Goal: Information Seeking & Learning: Learn about a topic

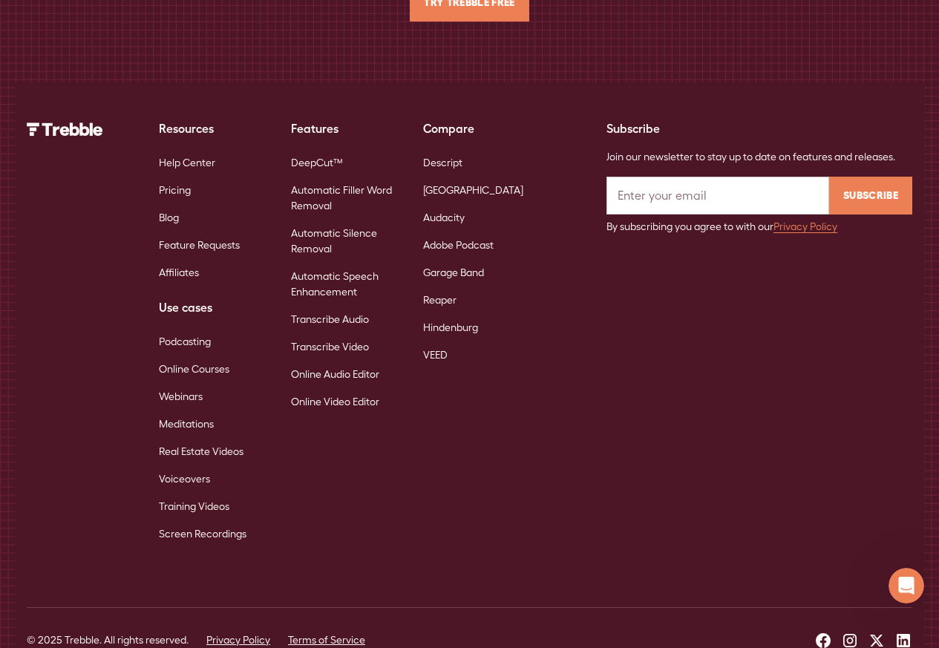
scroll to position [9465, 0]
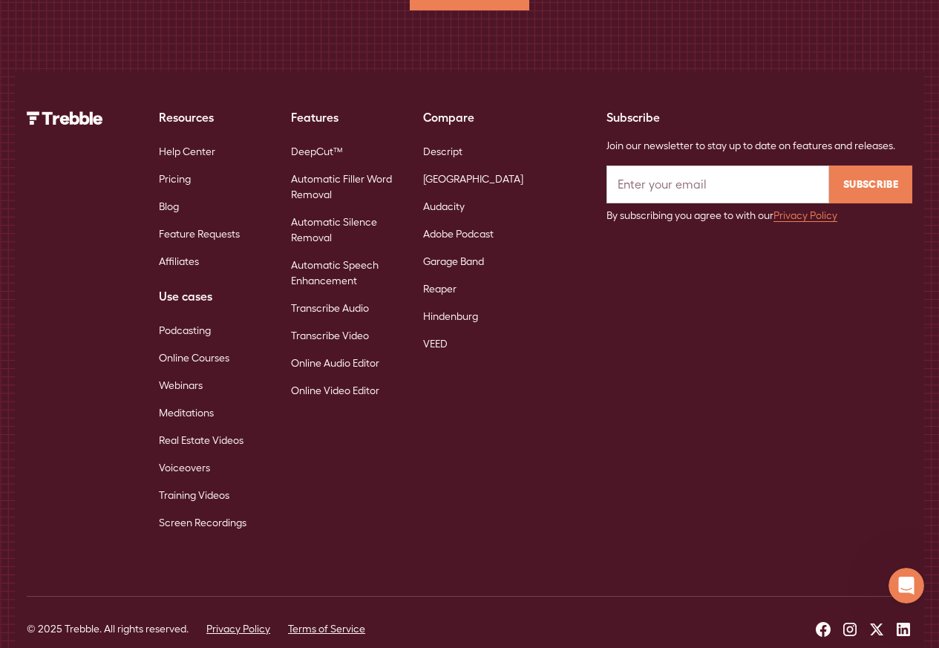
click at [91, 173] on div "Resources Help Center Pricing Blog Feature Requests Affiliates Use cases Podcas…" at bounding box center [279, 322] width 505 height 429
click at [140, 154] on div "Resources Help Center Pricing Blog Feature Requests Affiliates Use cases Podcas…" at bounding box center [279, 322] width 505 height 429
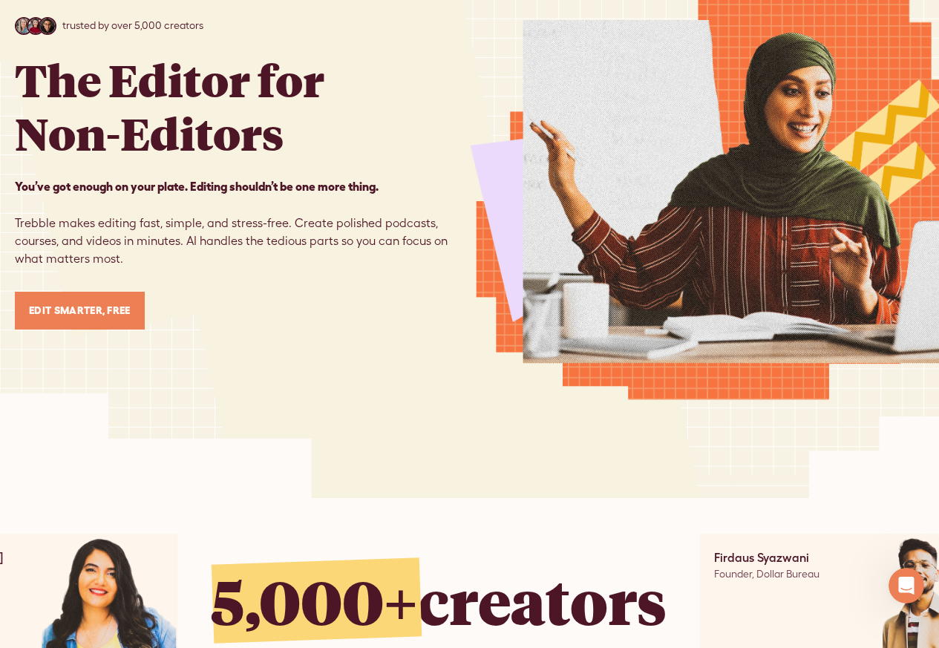
scroll to position [0, 0]
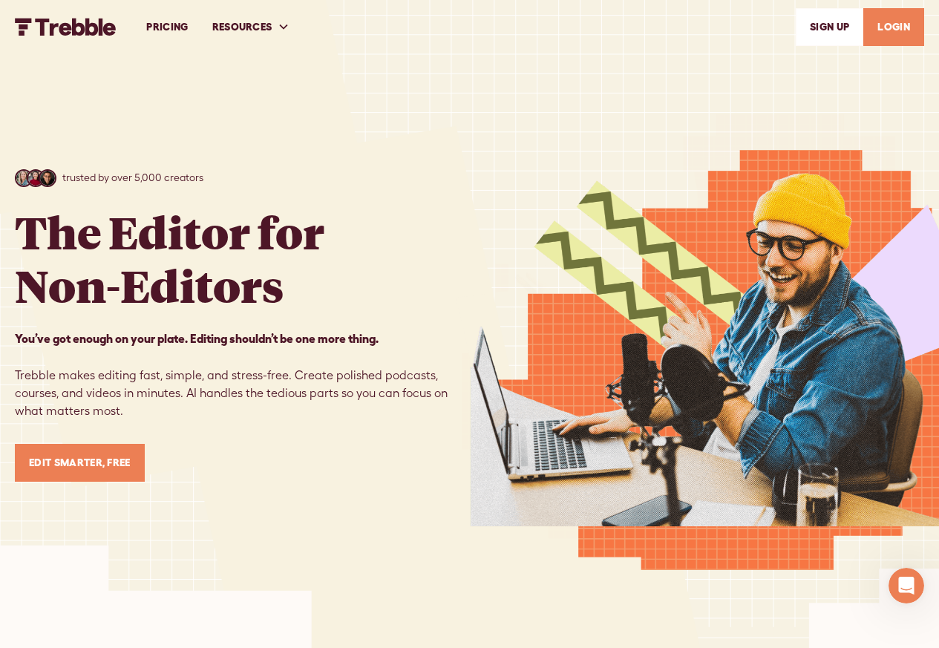
click at [137, 26] on link "PRICING" at bounding box center [166, 26] width 65 height 51
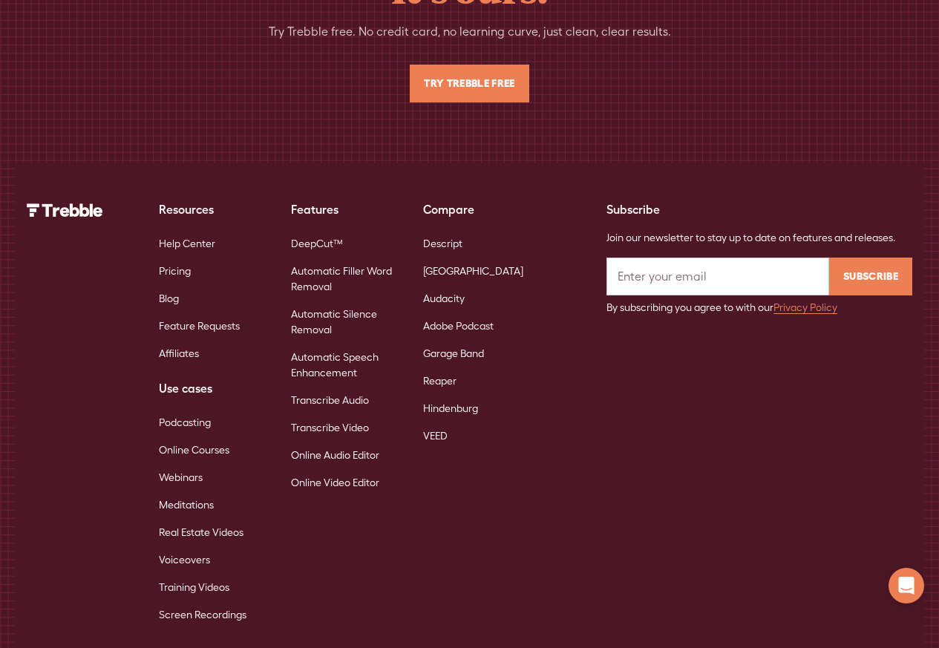
scroll to position [3386, 0]
